Goal: Task Accomplishment & Management: Manage account settings

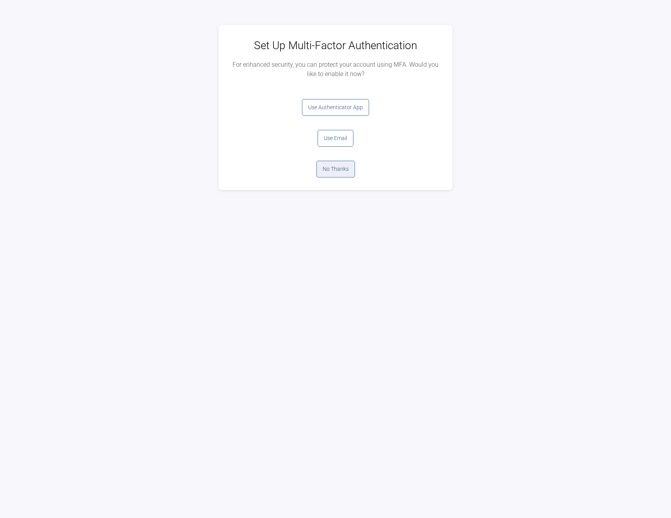
click at [336, 169] on button "No Thanks" at bounding box center [335, 169] width 39 height 17
click at [339, 110] on button "Log Out" at bounding box center [335, 107] width 31 height 17
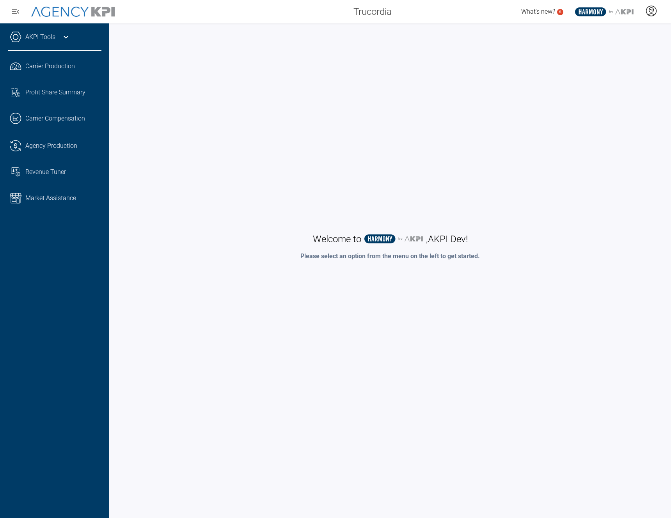
click at [650, 12] on icon at bounding box center [651, 10] width 5 height 5
click at [600, 27] on li "Log Out" at bounding box center [620, 32] width 84 height 16
